Goal: Transaction & Acquisition: Subscribe to service/newsletter

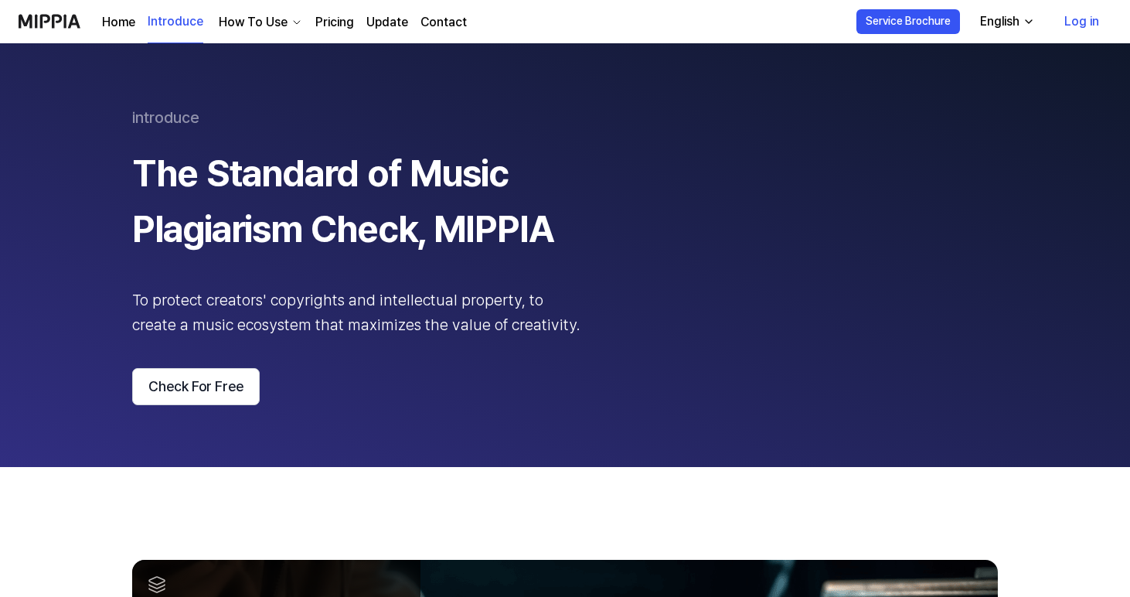
click at [1079, 26] on link "Log in" at bounding box center [1082, 21] width 60 height 43
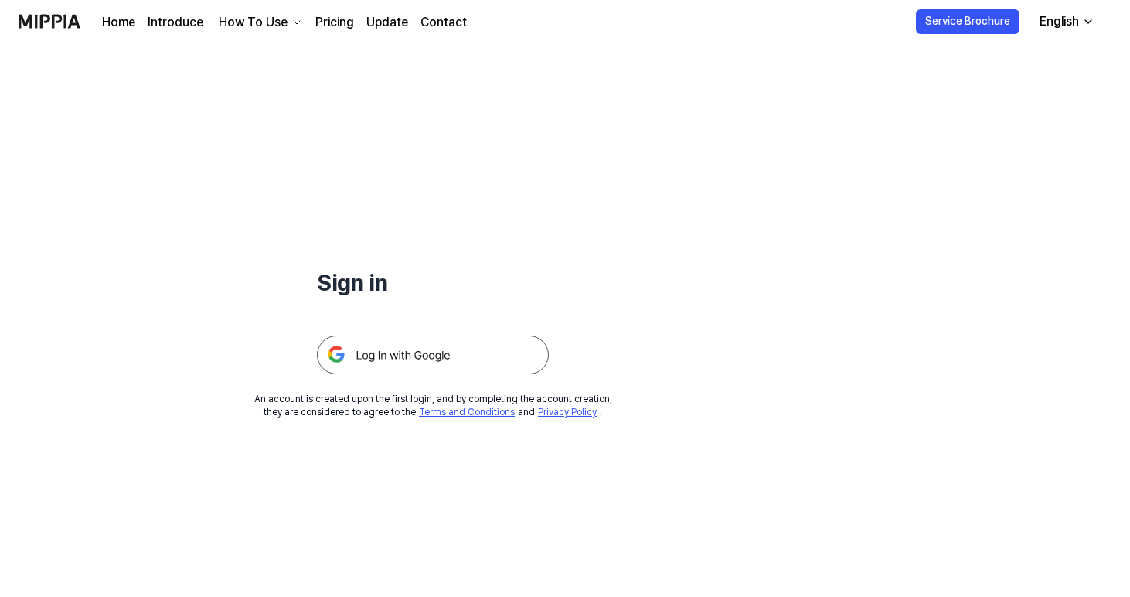
click at [502, 354] on img at bounding box center [433, 355] width 232 height 39
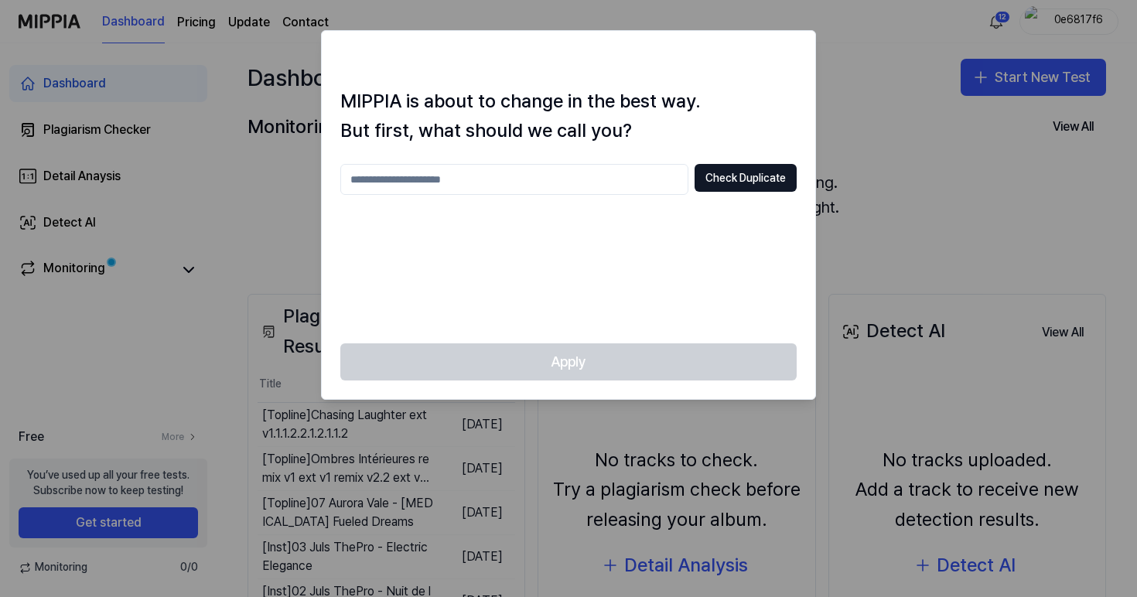
click at [537, 171] on input "text" at bounding box center [514, 179] width 348 height 31
type input "**********"
click at [737, 182] on button "Check Duplicate" at bounding box center [745, 178] width 102 height 28
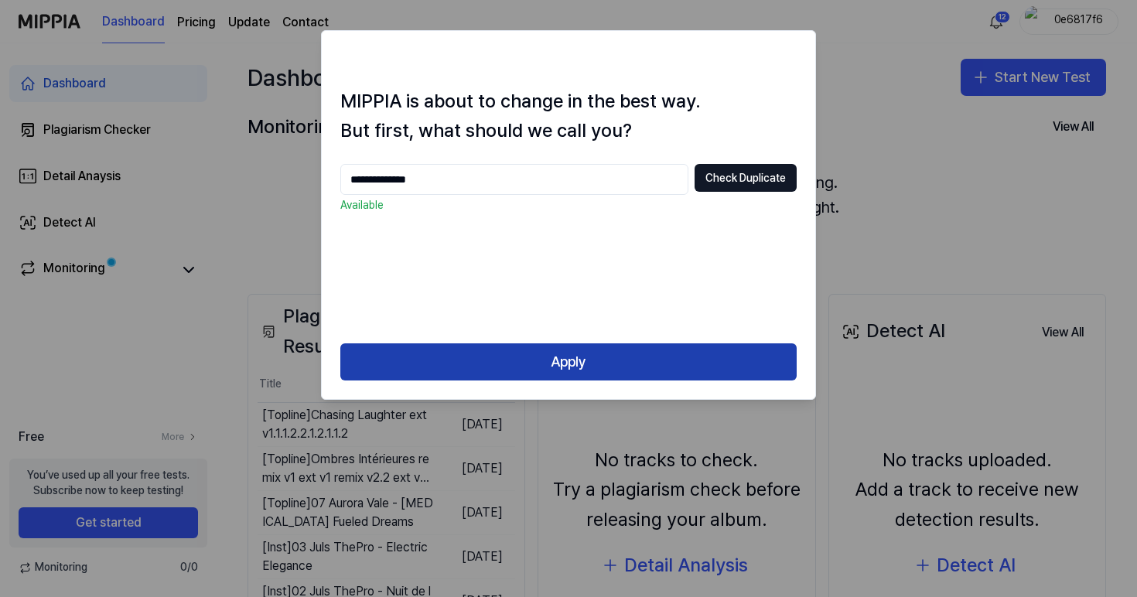
click at [620, 358] on button "Apply" at bounding box center [568, 361] width 456 height 37
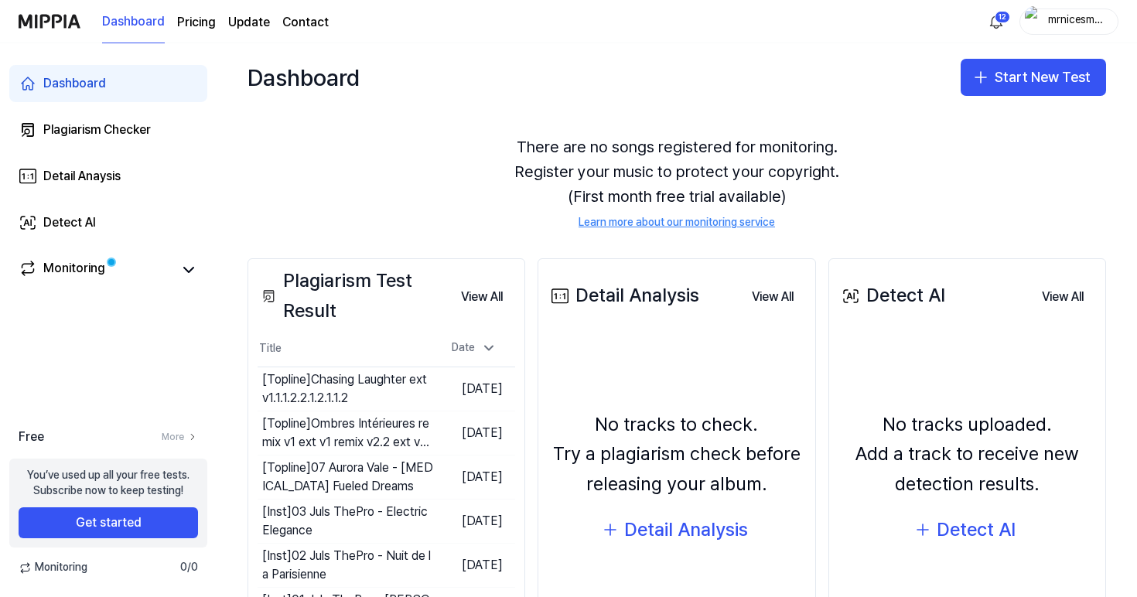
scroll to position [36, 0]
click at [1001, 72] on button "Start New Test" at bounding box center [1032, 77] width 145 height 37
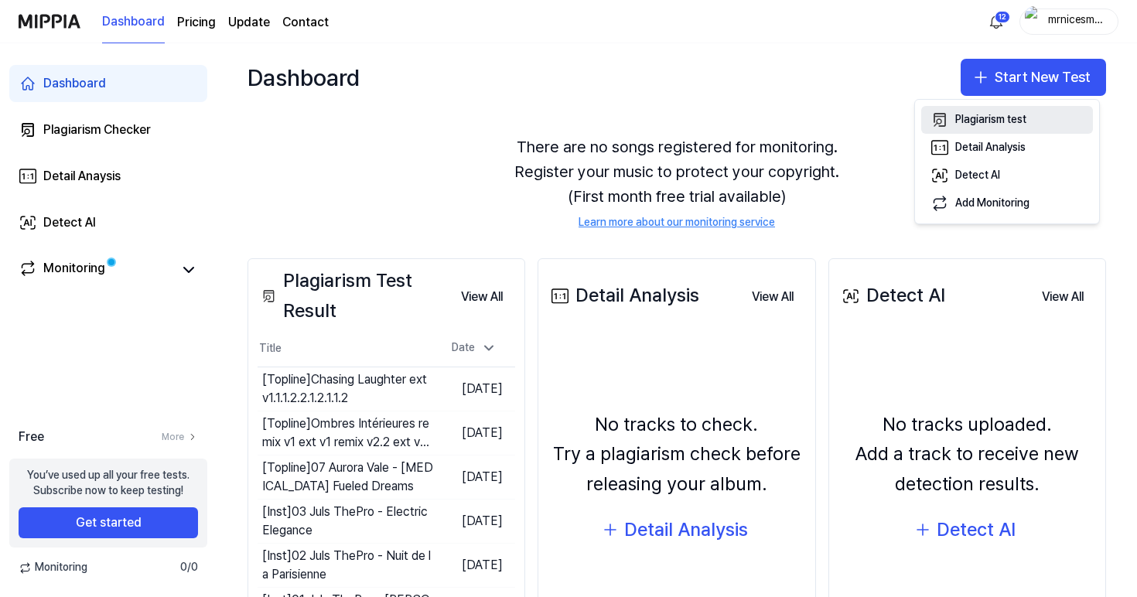
click at [998, 112] on div "Plagiarism test" at bounding box center [990, 119] width 71 height 15
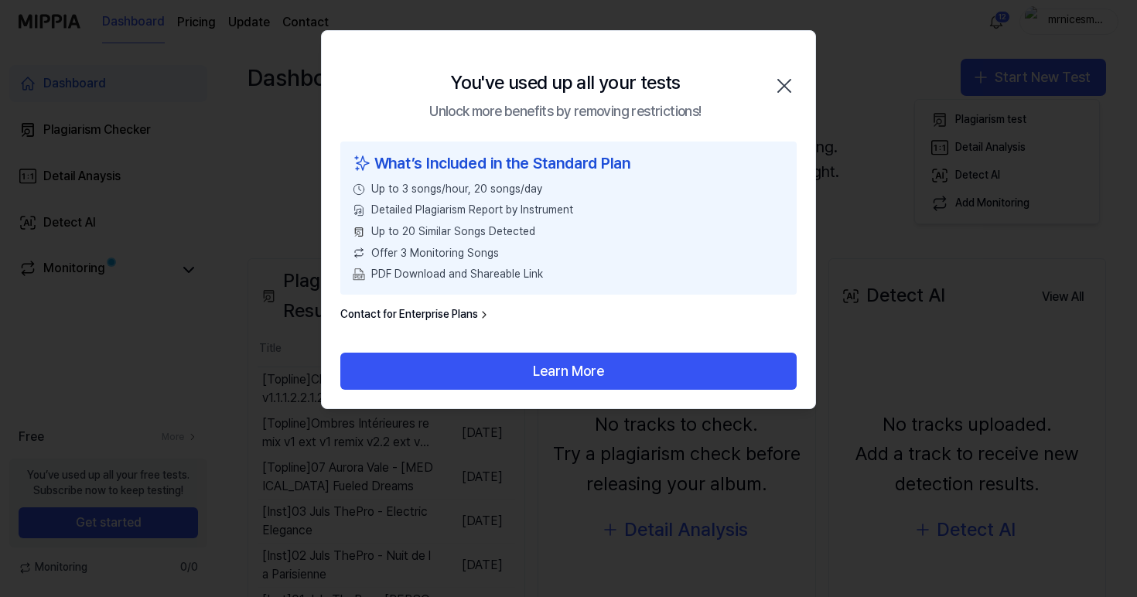
click at [783, 90] on icon "button" at bounding box center [784, 85] width 25 height 25
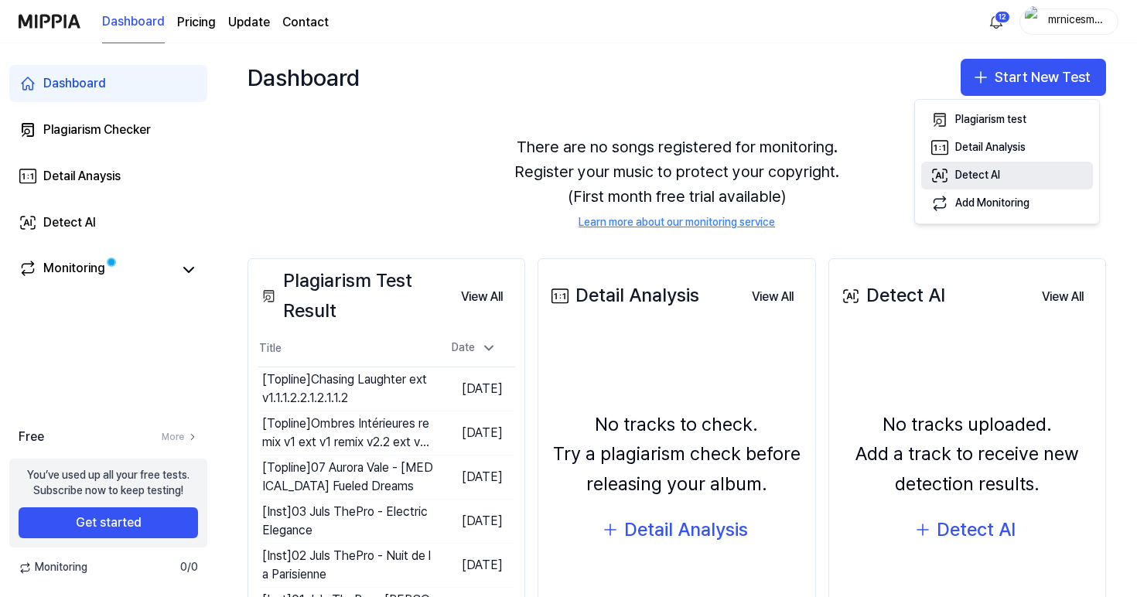
click at [956, 176] on div "Detect AI" at bounding box center [977, 175] width 45 height 15
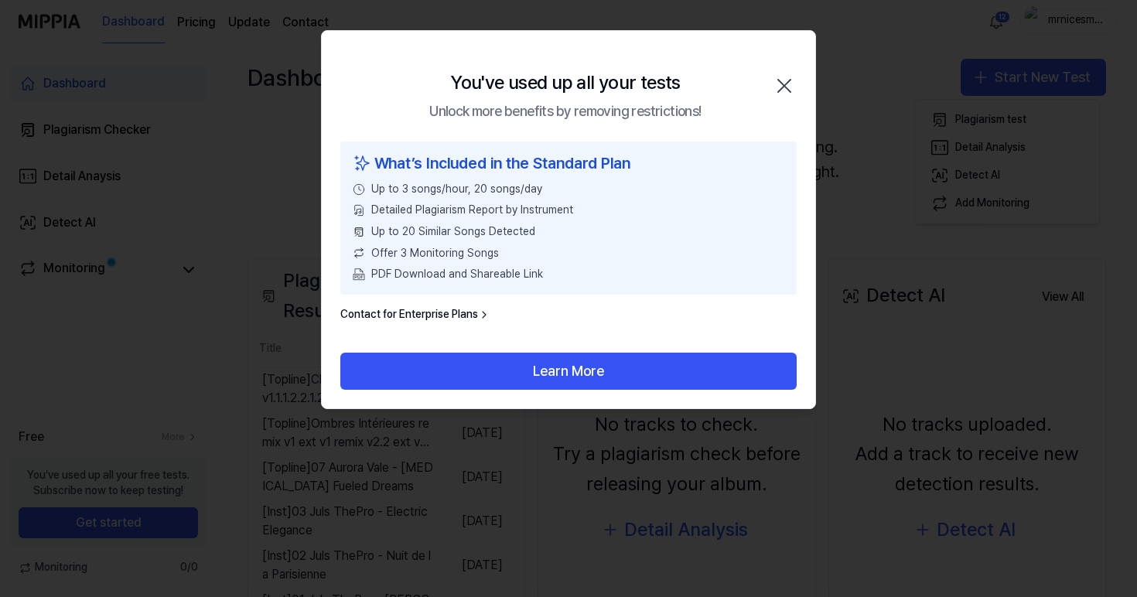
click at [789, 84] on icon "button" at bounding box center [784, 85] width 25 height 25
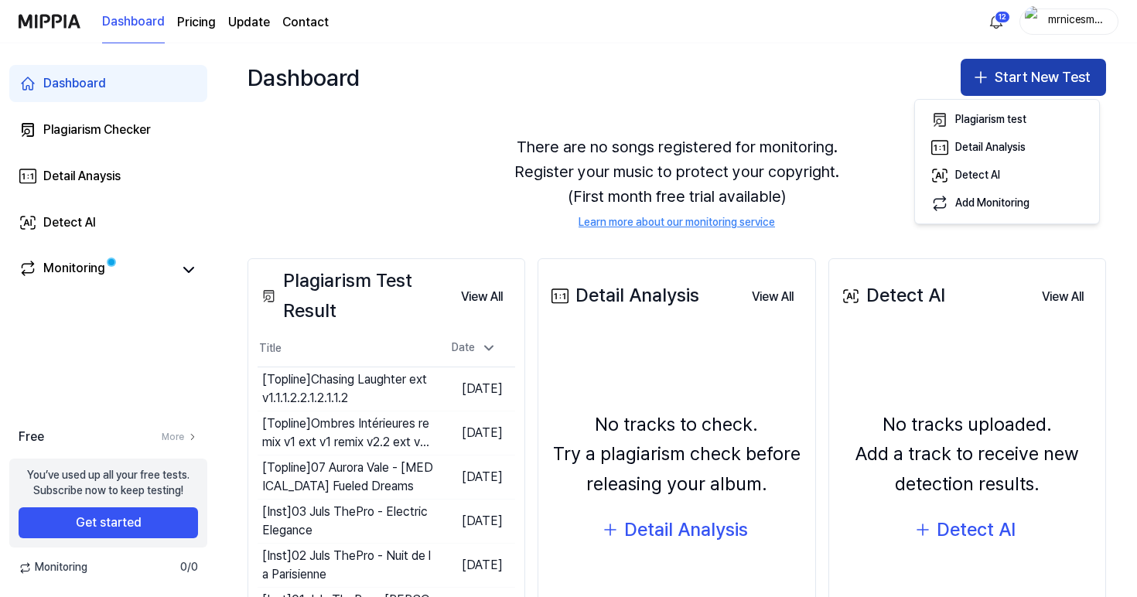
click at [1001, 81] on button "Start New Test" at bounding box center [1032, 77] width 145 height 37
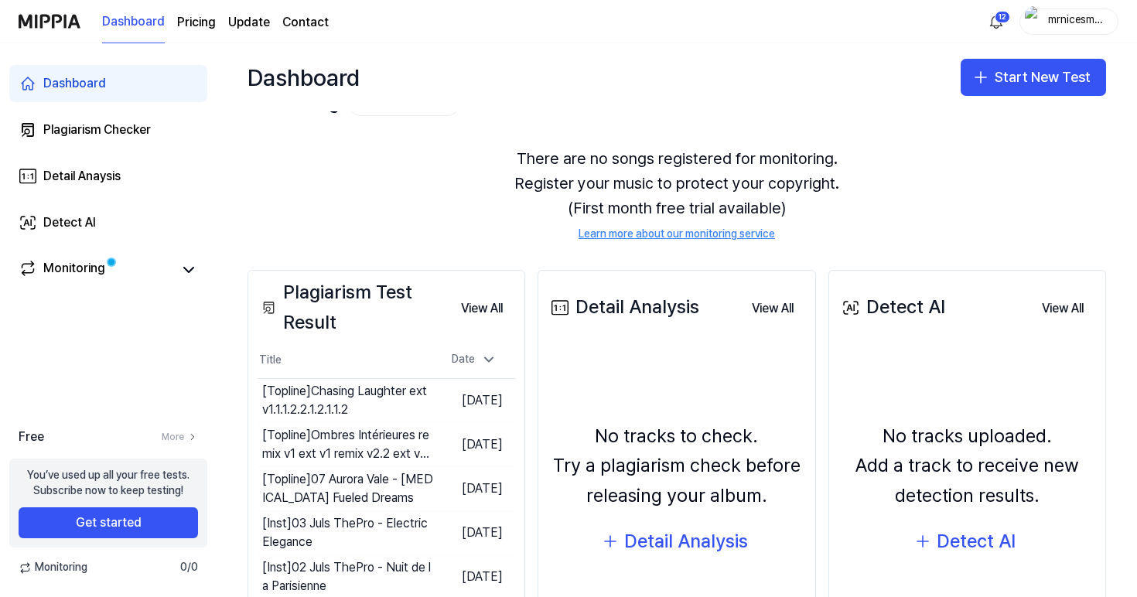
scroll to position [0, 0]
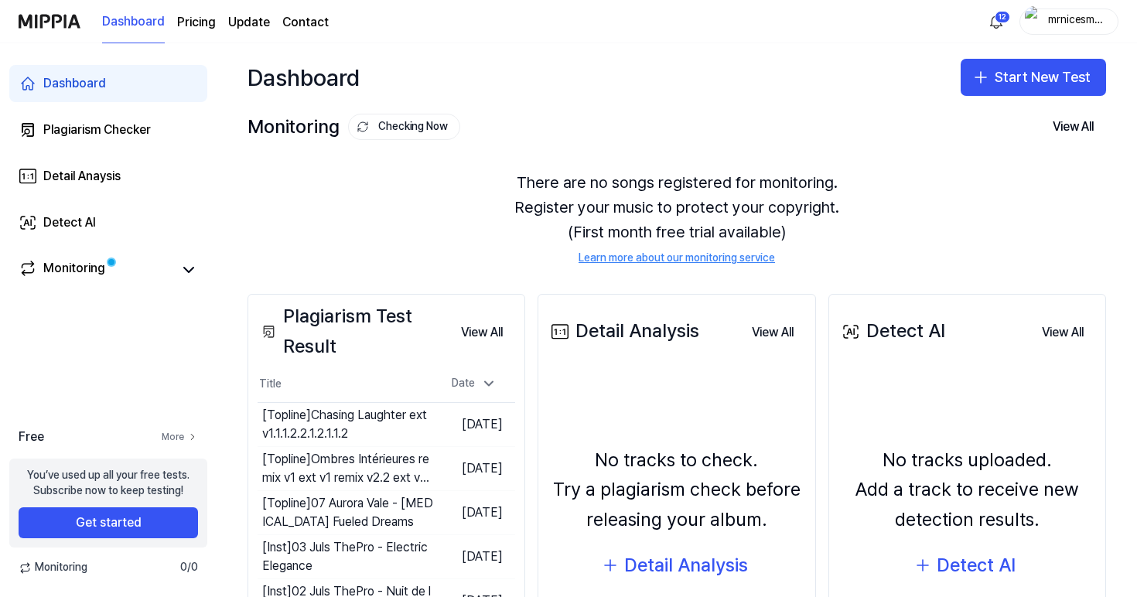
click at [176, 436] on link "More" at bounding box center [180, 437] width 36 height 13
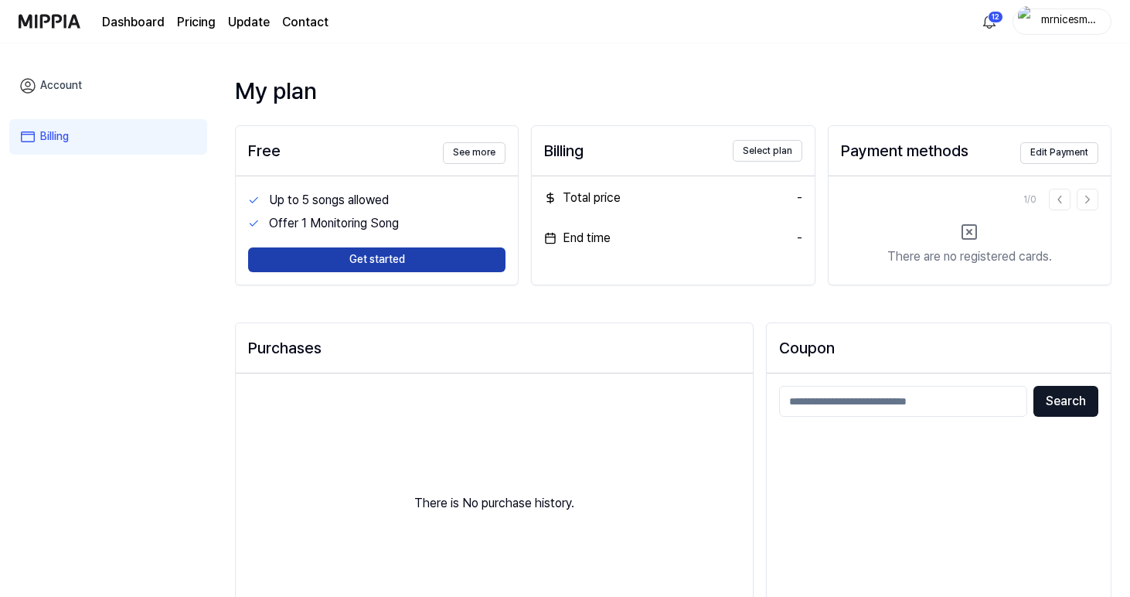
click at [346, 263] on button "Get started" at bounding box center [376, 259] width 257 height 25
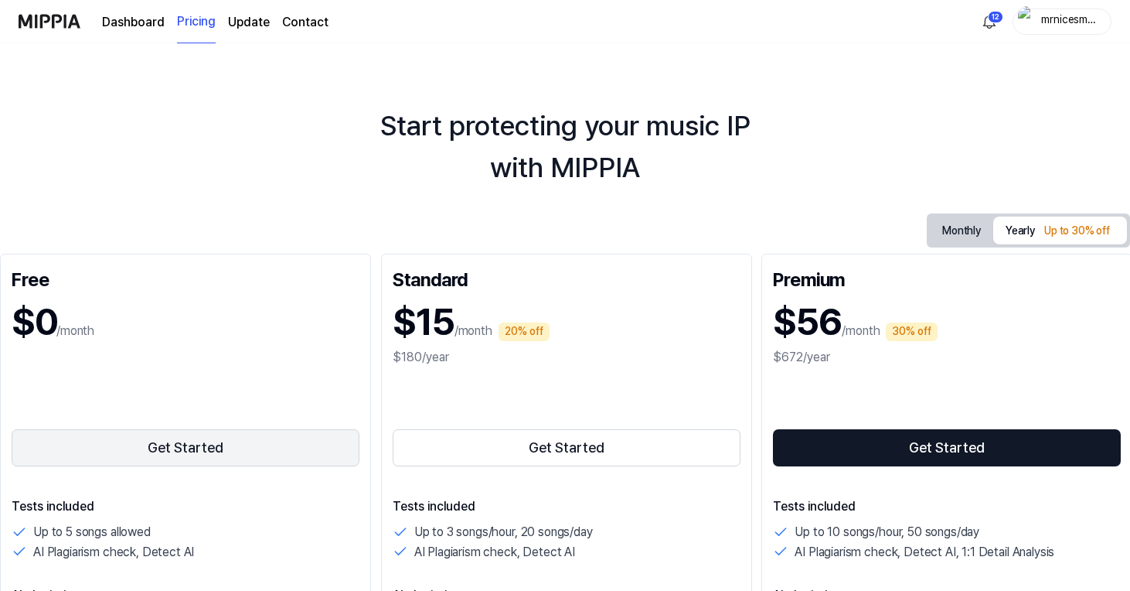
click at [230, 448] on button "Get Started" at bounding box center [186, 447] width 348 height 37
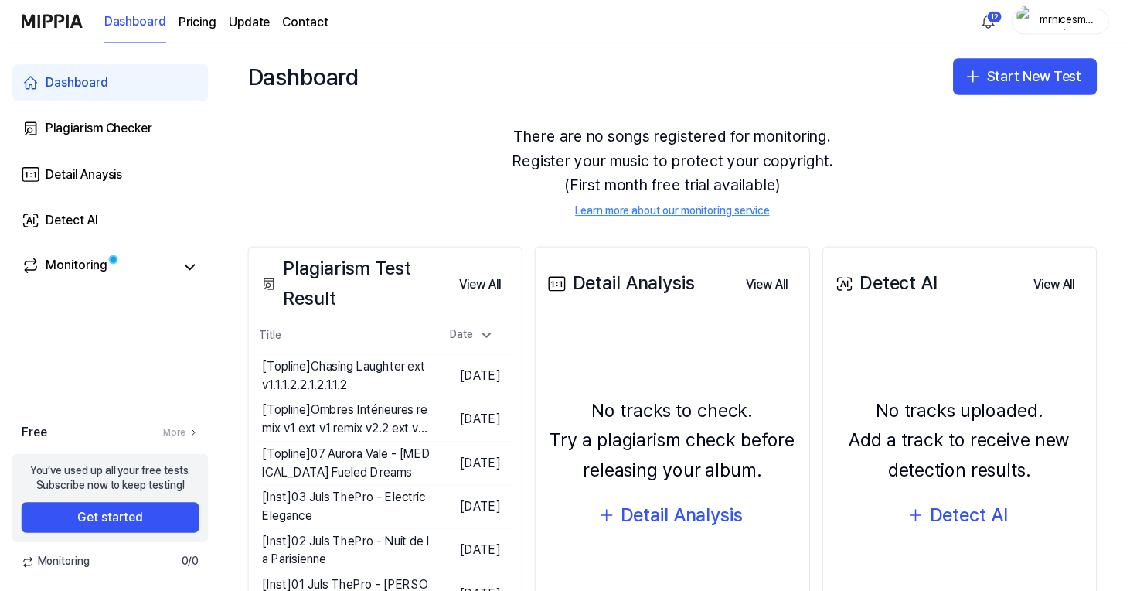
scroll to position [148, 0]
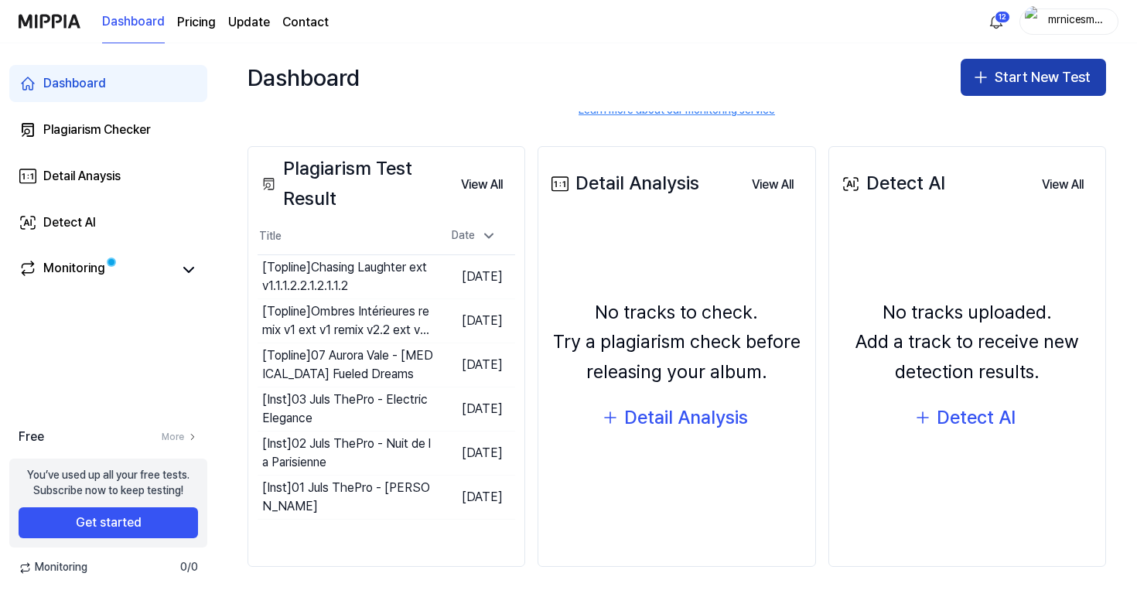
click at [1011, 92] on button "Start New Test" at bounding box center [1032, 77] width 145 height 37
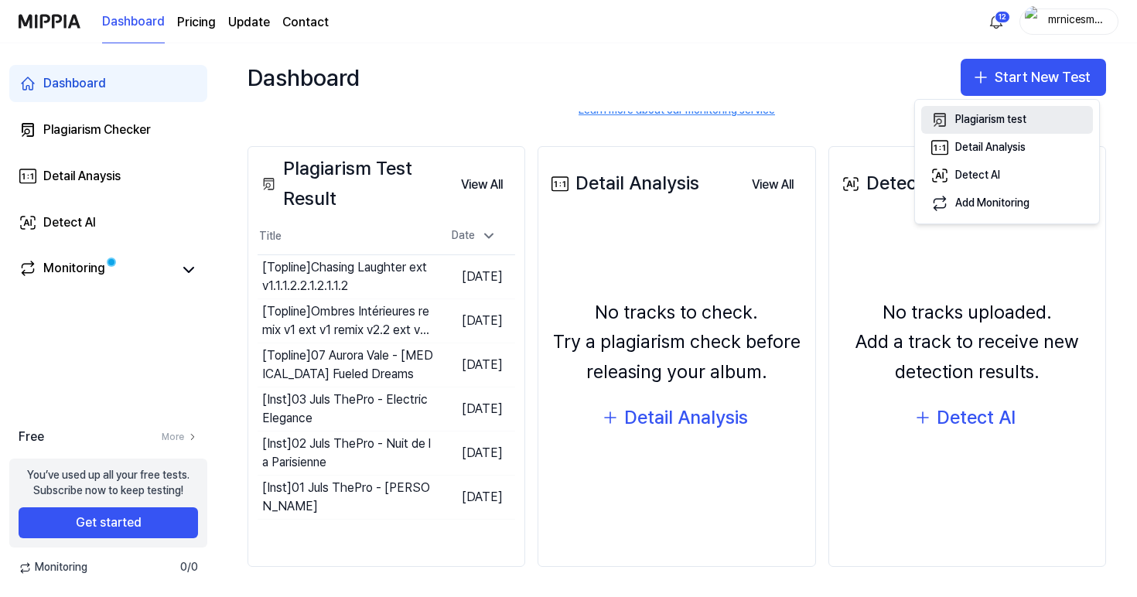
click at [984, 129] on button "Plagiarism test" at bounding box center [1007, 120] width 172 height 28
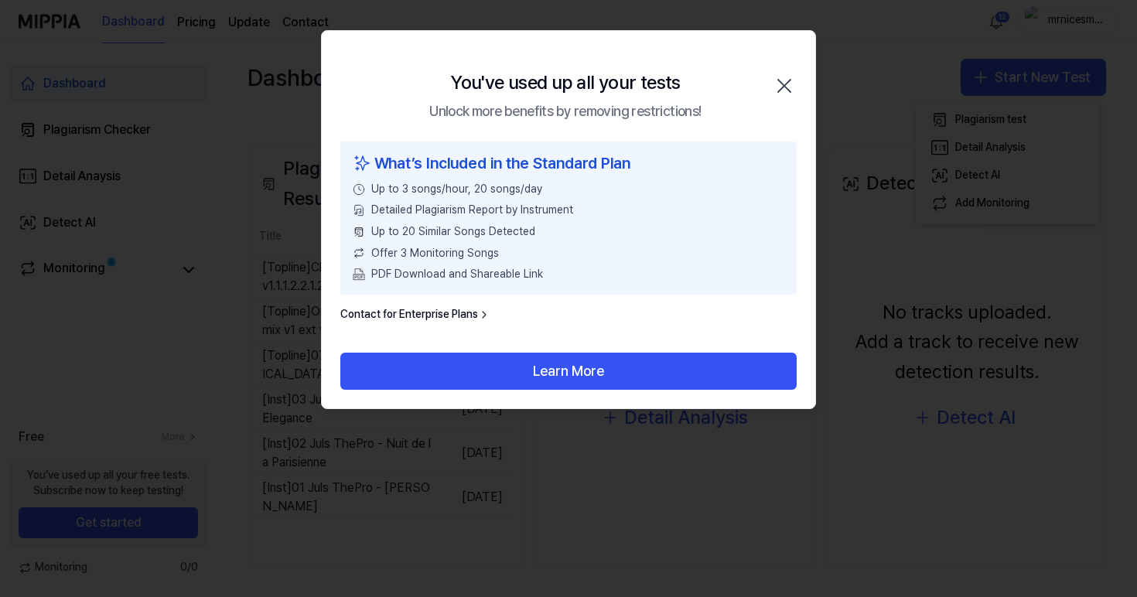
click at [469, 84] on div "You've used up all your tests" at bounding box center [565, 82] width 230 height 29
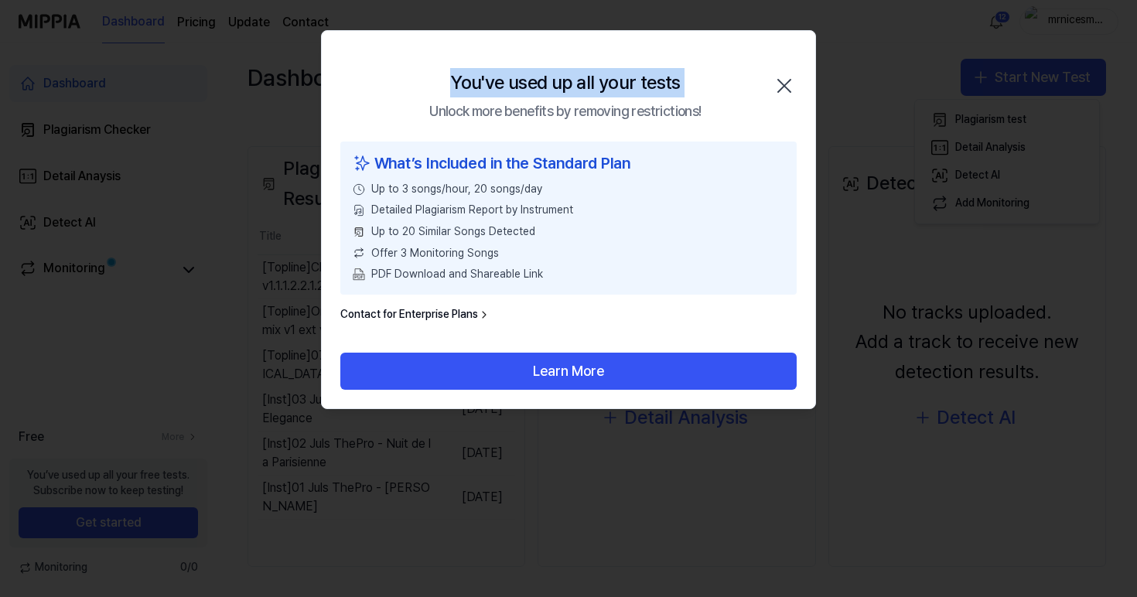
click at [469, 84] on div "You've used up all your tests" at bounding box center [565, 82] width 230 height 29
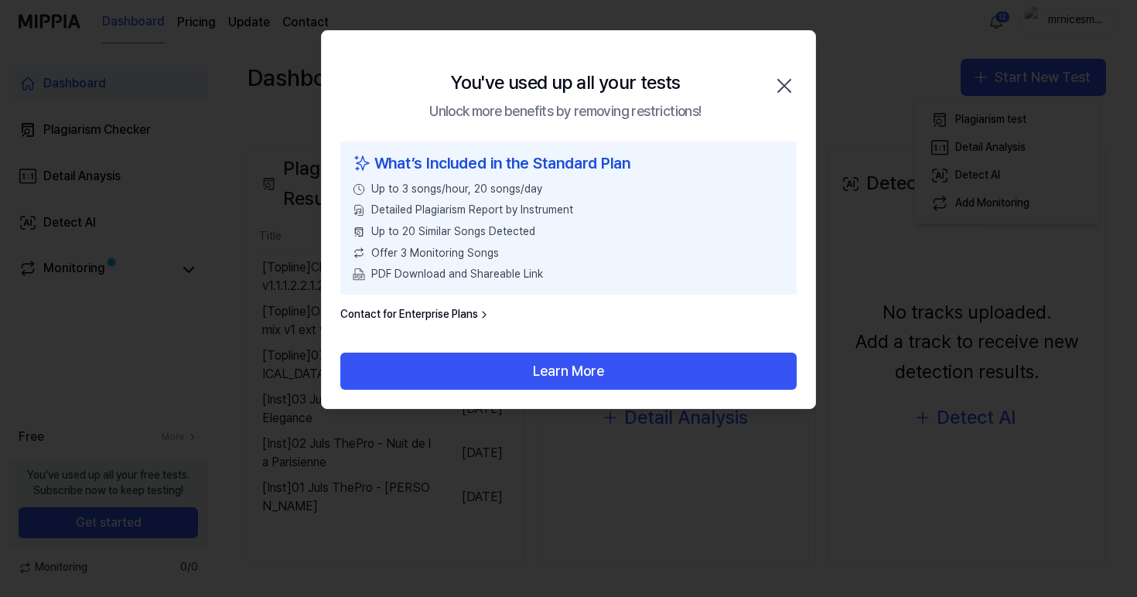
click at [473, 119] on div "Unlock more benefits by removing restrictions!" at bounding box center [564, 112] width 271 height 22
click at [432, 230] on span "Up to 20 Similar Songs Detected" at bounding box center [453, 231] width 164 height 15
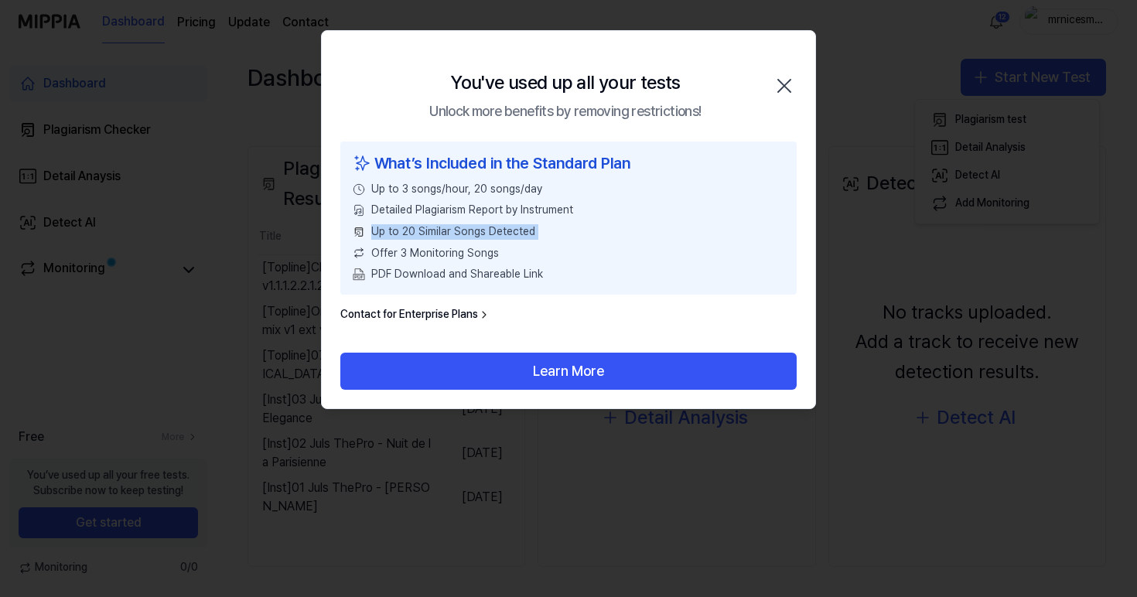
click at [432, 230] on span "Up to 20 Similar Songs Detected" at bounding box center [453, 231] width 164 height 15
click at [469, 189] on span "Up to 3 songs/hour, 20 songs/day" at bounding box center [456, 189] width 171 height 15
click at [435, 260] on span "Offer 3 Monitoring Songs" at bounding box center [435, 253] width 128 height 15
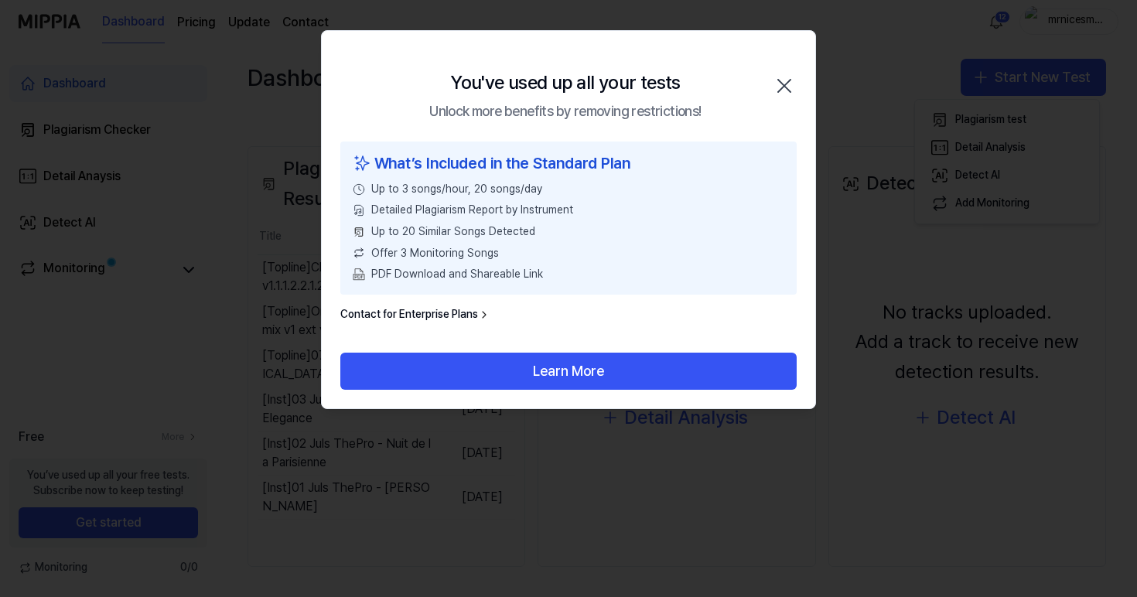
click at [772, 88] on icon "button" at bounding box center [784, 85] width 25 height 25
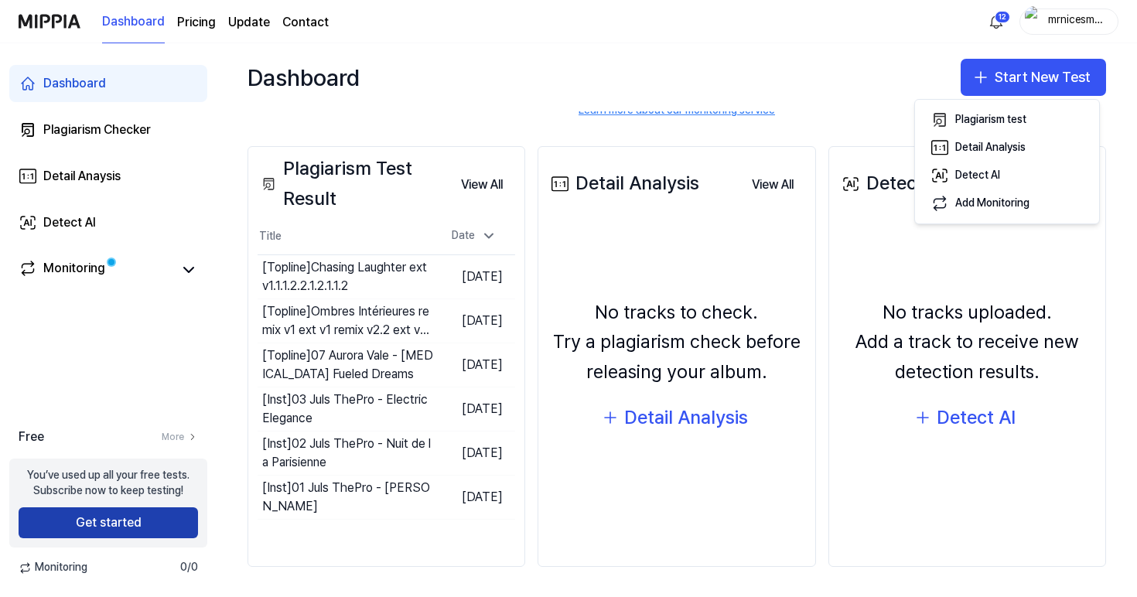
click at [133, 517] on button "Get started" at bounding box center [108, 522] width 179 height 31
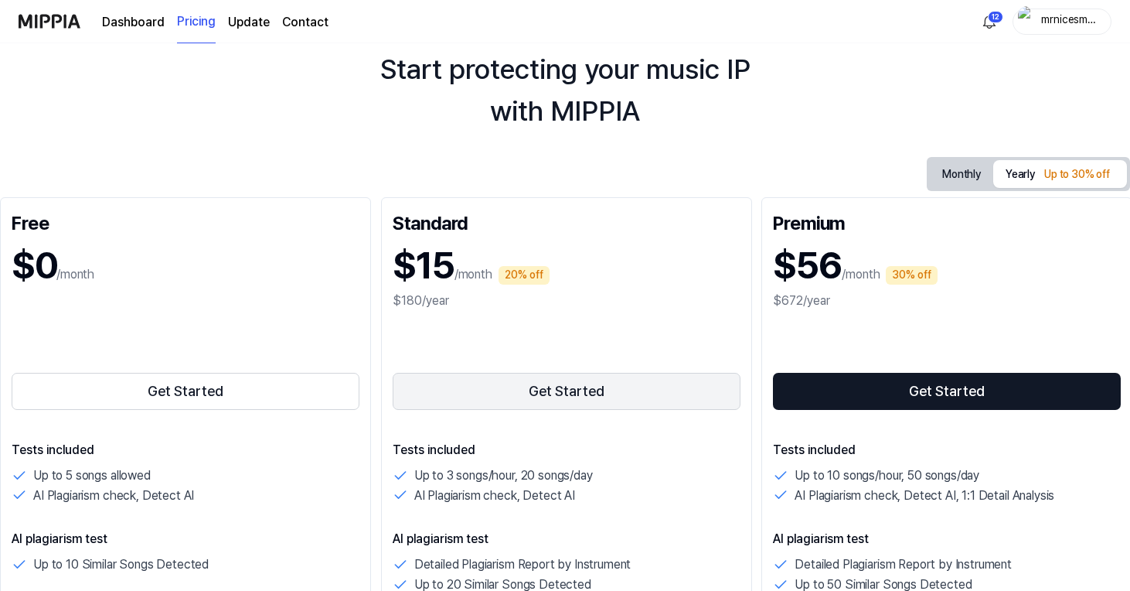
scroll to position [29, 0]
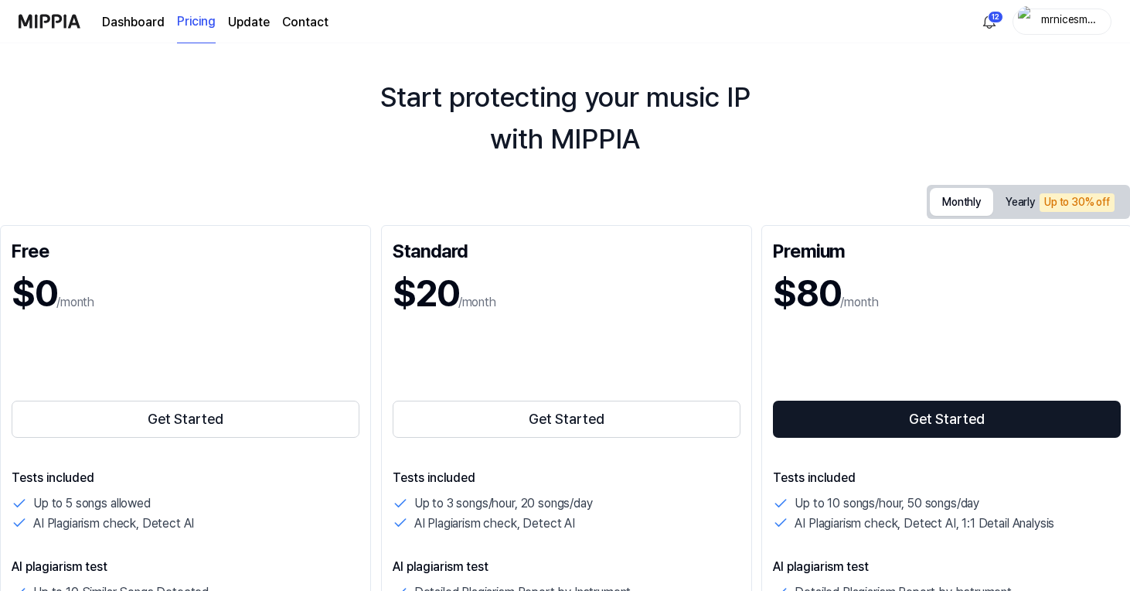
click at [971, 202] on button "Monthly" at bounding box center [961, 202] width 63 height 28
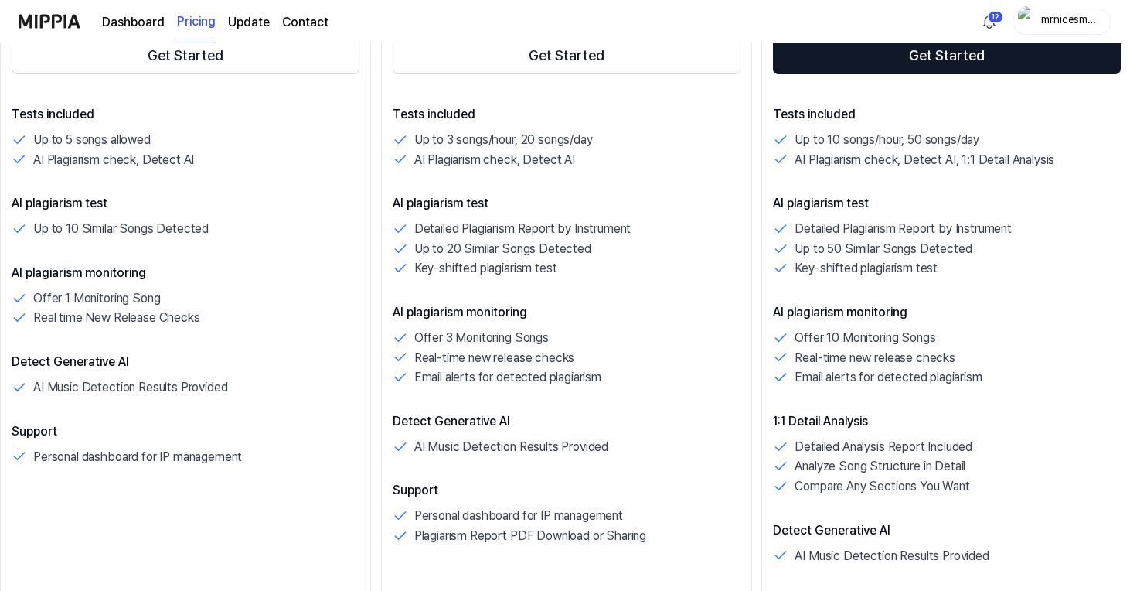
scroll to position [0, 0]
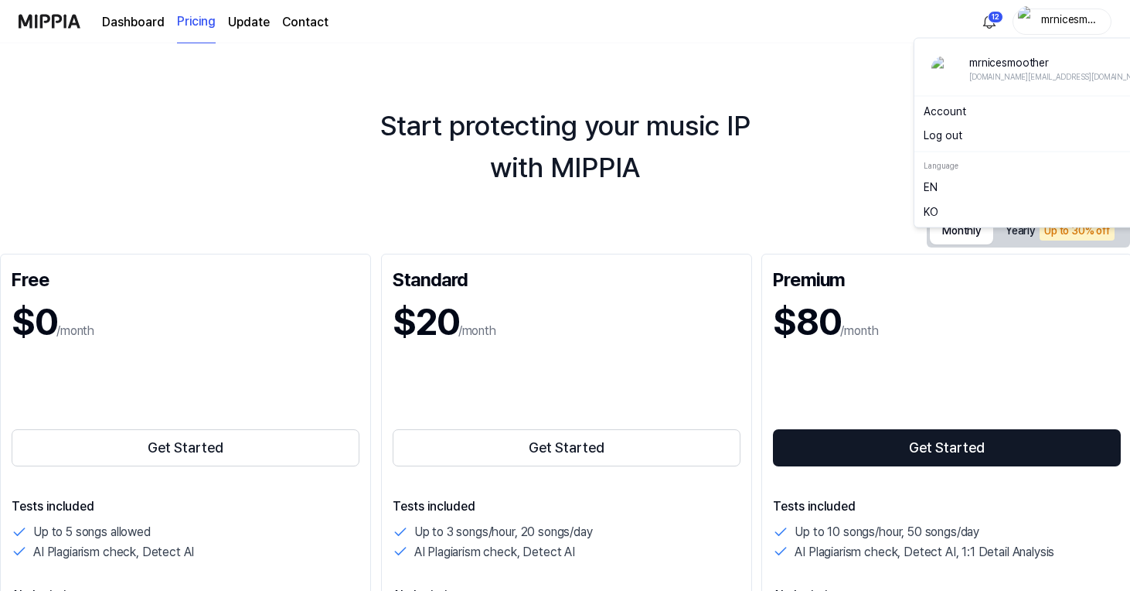
click at [1076, 19] on div "mrnicesmoother" at bounding box center [1072, 20] width 60 height 17
click at [951, 134] on button "Log out" at bounding box center [1041, 135] width 234 height 15
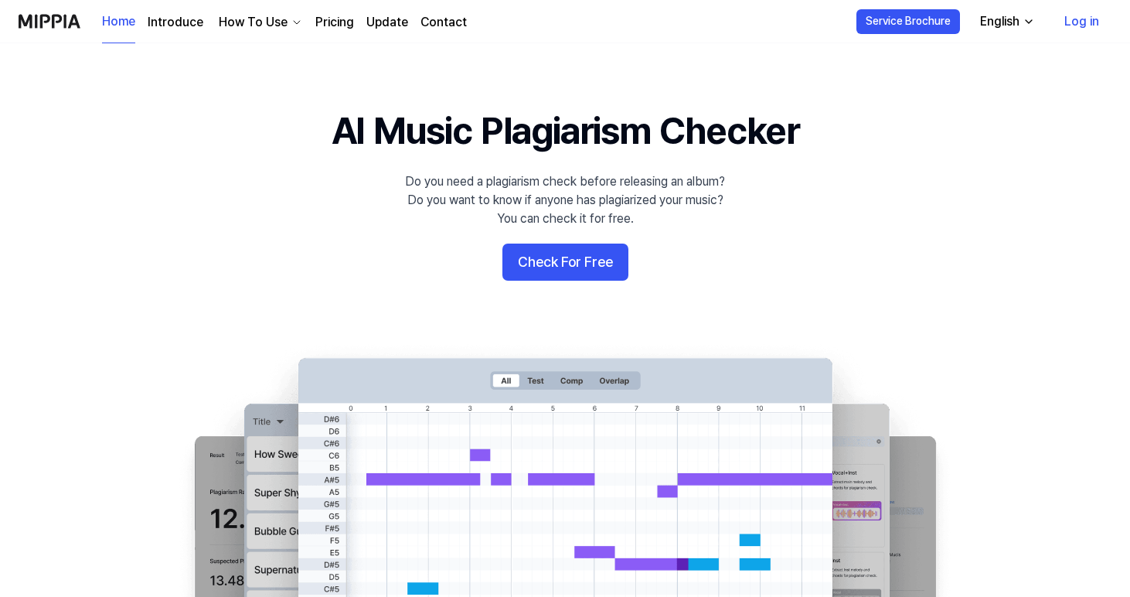
click at [292, 23] on icon "button" at bounding box center [297, 22] width 12 height 12
click at [293, 22] on icon "button" at bounding box center [297, 22] width 12 height 12
